Goal: Check status: Check status

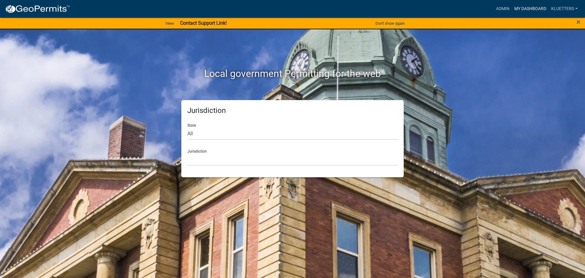
click at [529, 7] on link "My Dashboard" at bounding box center [530, 9] width 37 height 12
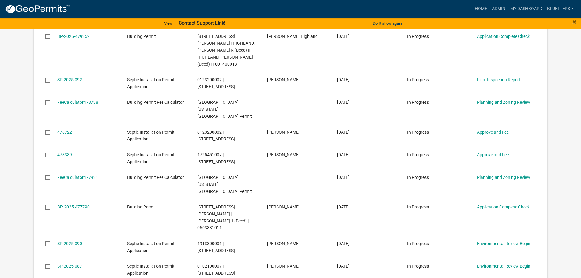
scroll to position [176, 0]
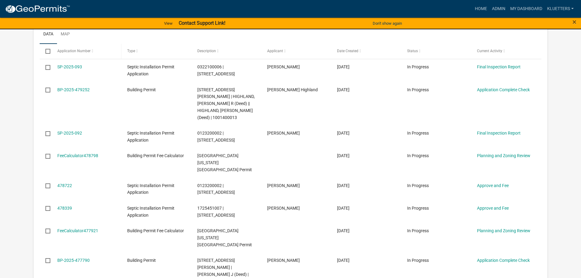
click at [92, 51] on span at bounding box center [93, 51] width 4 height 4
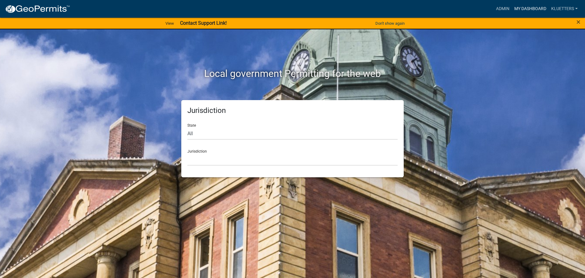
click at [529, 8] on link "My Dashboard" at bounding box center [530, 9] width 37 height 12
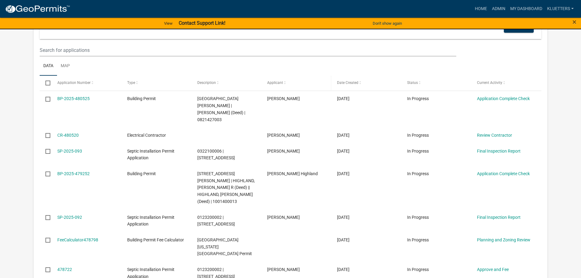
scroll to position [145, 0]
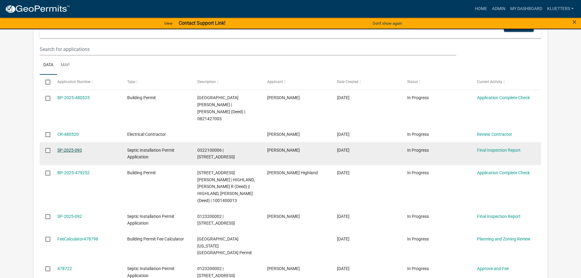
click at [69, 147] on link "SP-2025-093" at bounding box center [69, 149] width 25 height 5
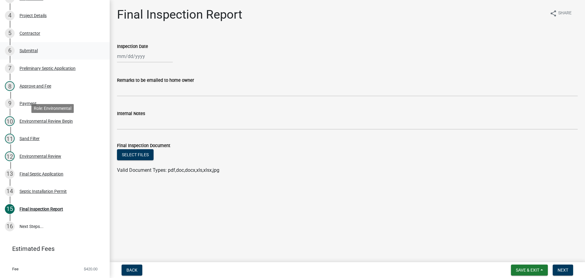
scroll to position [152, 0]
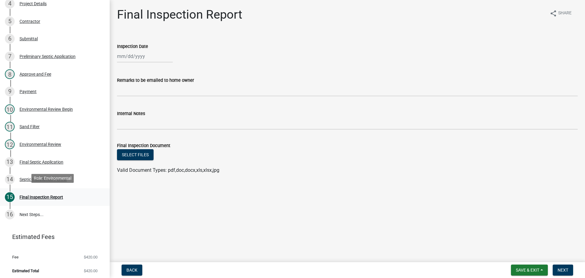
click at [53, 196] on div "Final Inspection Report" at bounding box center [42, 197] width 44 height 4
click at [45, 177] on div "Septic Installation Permit" at bounding box center [43, 179] width 47 height 4
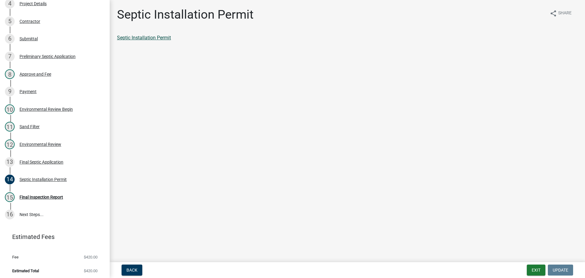
click at [152, 38] on link "Septic Installation Permit" at bounding box center [144, 38] width 54 height 6
